Goal: Task Accomplishment & Management: Use online tool/utility

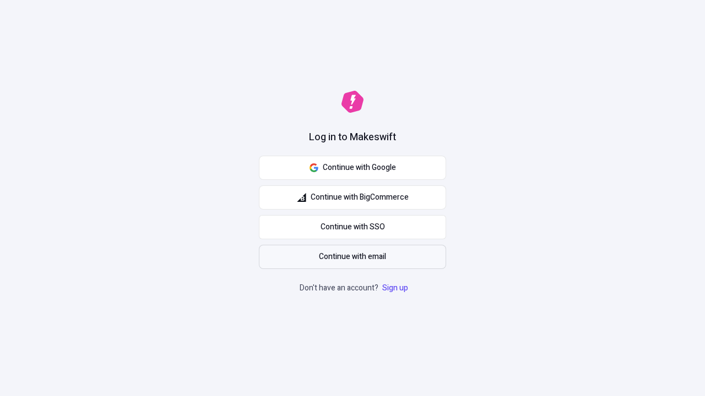
click at [352, 257] on span "Continue with email" at bounding box center [352, 257] width 67 height 12
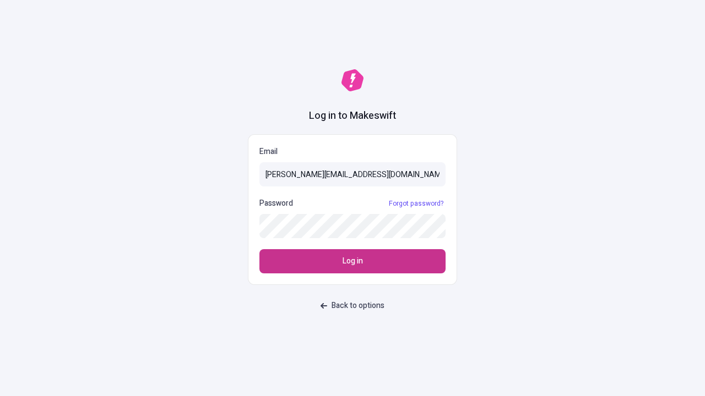
click at [352, 261] on span "Log in" at bounding box center [352, 261] width 20 height 12
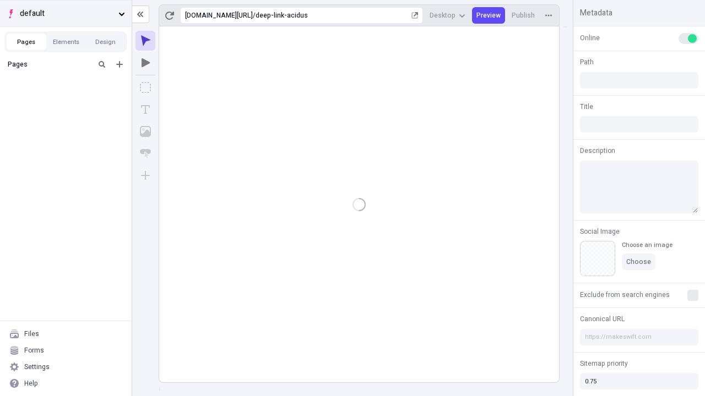
click at [66, 13] on span "default" at bounding box center [67, 14] width 94 height 12
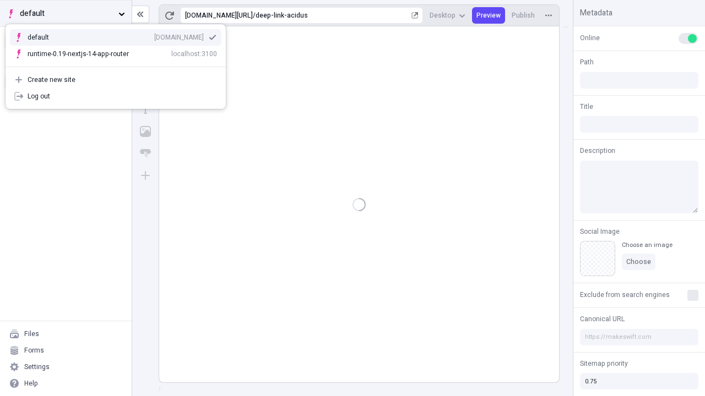
type input "/deep-link-acidus"
click at [154, 35] on div "qee9k4dy7d.staging.makeswift.site" at bounding box center [179, 37] width 50 height 9
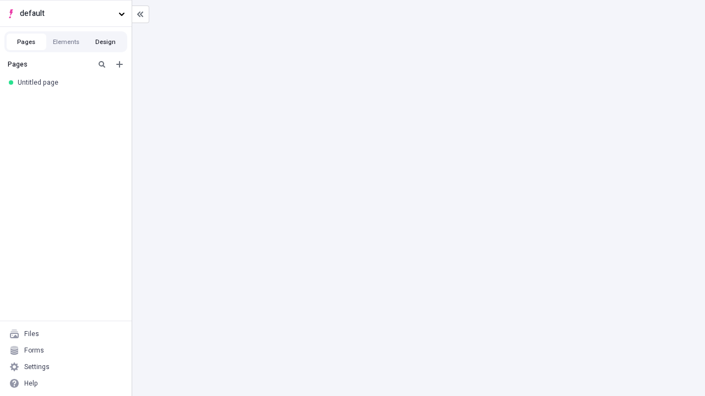
click at [105, 42] on button "Design" at bounding box center [106, 42] width 40 height 17
